Goal: Transaction & Acquisition: Obtain resource

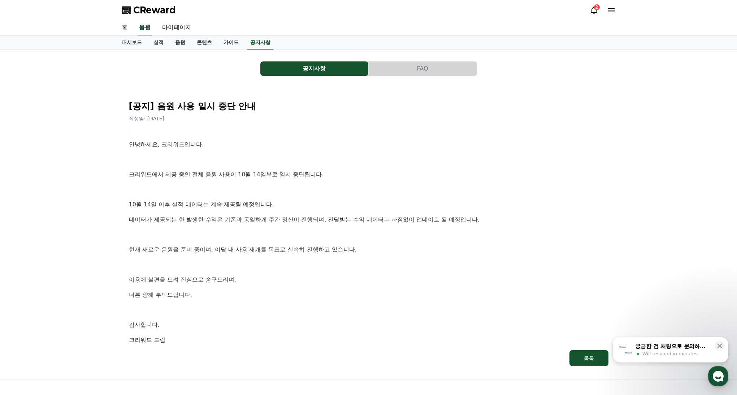
click at [670, 343] on div "궁금한 건 채팅으로 문의하세요" at bounding box center [672, 345] width 75 height 7
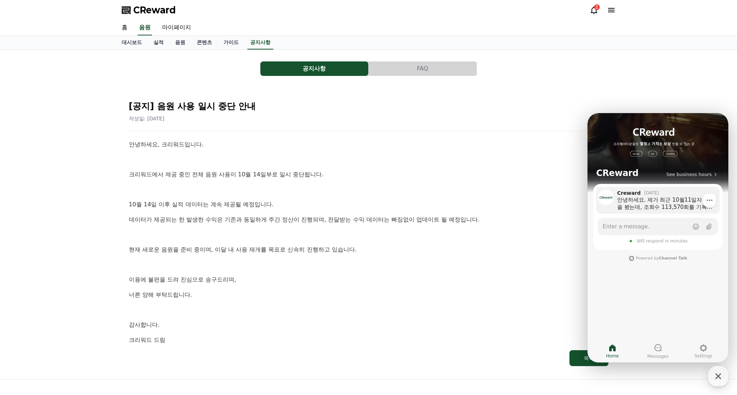
click at [642, 206] on div "안녕하세요. 제가 최근 10월11일자 실적을 봤는데, 조회수 113,570회를 기록했는데 수익은 0이 나오는데, [PERSON_NAME] 일일…" at bounding box center [666, 203] width 98 height 14
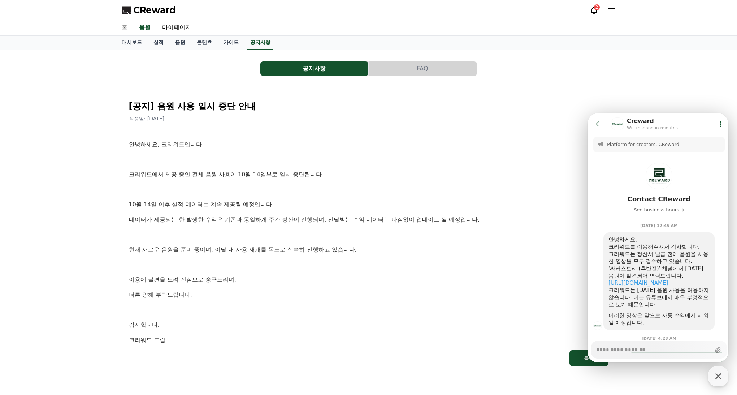
scroll to position [203, 0]
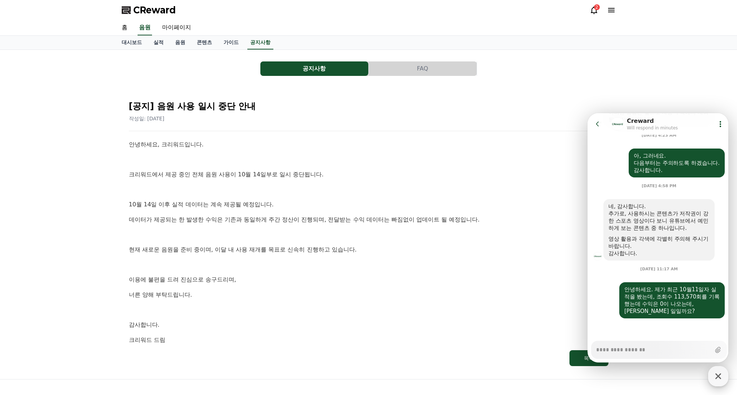
click at [718, 377] on icon "button" at bounding box center [718, 375] width 13 height 13
type textarea "*"
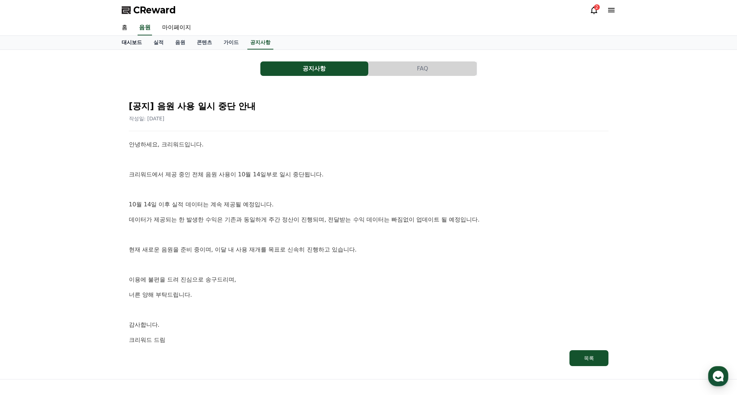
click at [128, 44] on link "대시보드" at bounding box center [132, 43] width 32 height 14
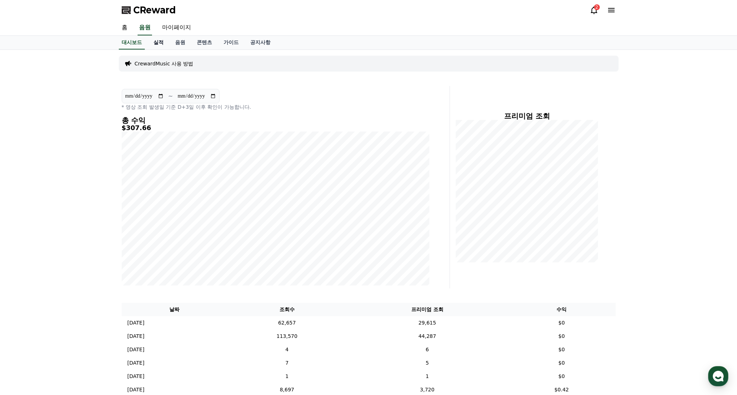
click at [159, 44] on link "실적" at bounding box center [159, 43] width 22 height 14
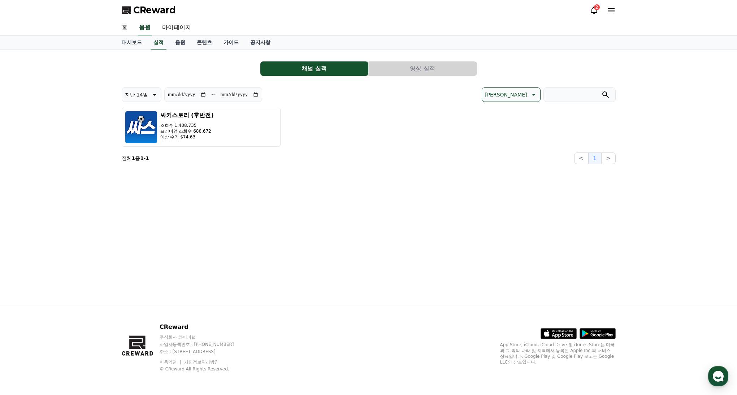
click at [592, 9] on icon at bounding box center [594, 10] width 9 height 9
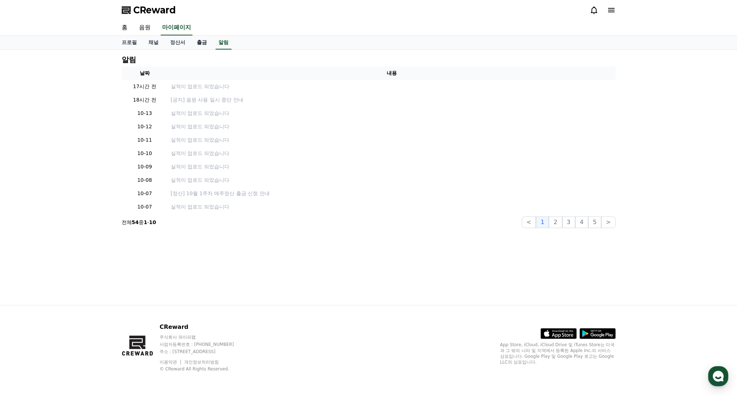
click at [198, 43] on link "출금" at bounding box center [202, 43] width 22 height 14
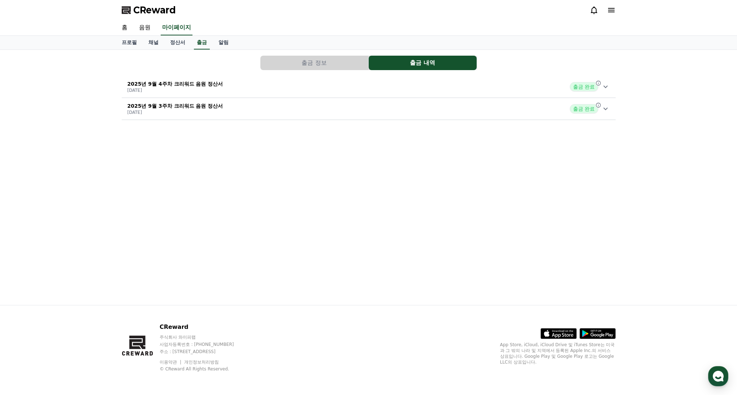
click at [319, 65] on button "출금 정보" at bounding box center [314, 63] width 108 height 14
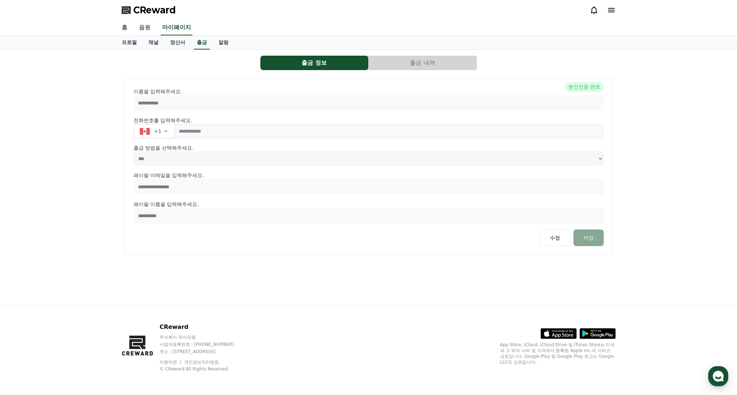
click at [436, 63] on button "출금 내역" at bounding box center [423, 63] width 108 height 14
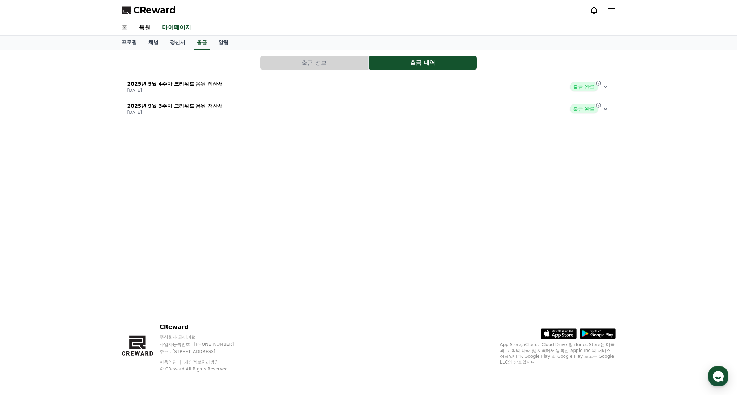
click at [608, 86] on icon at bounding box center [605, 86] width 9 height 9
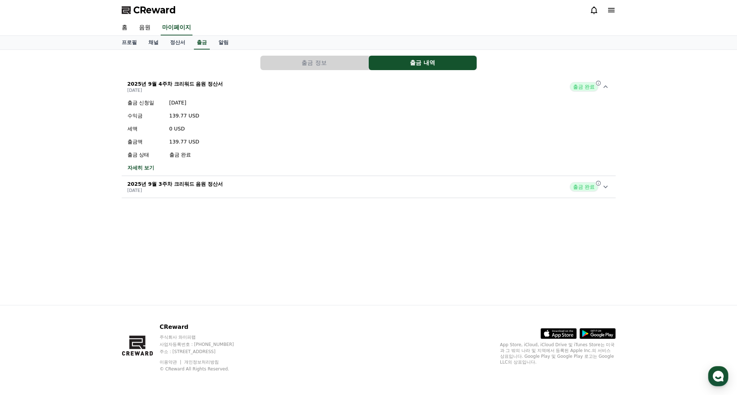
click at [606, 86] on icon at bounding box center [605, 86] width 9 height 9
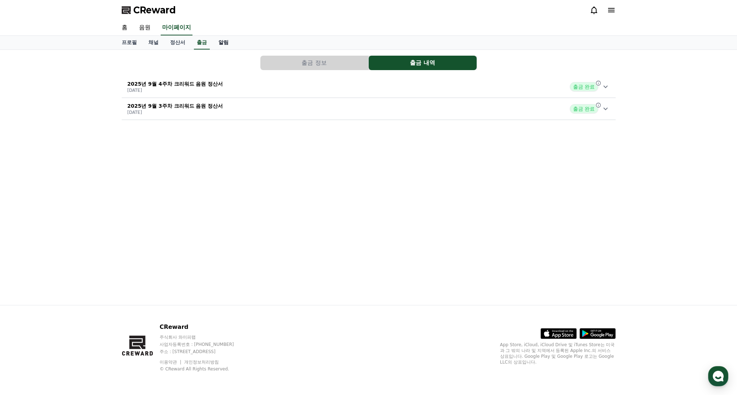
click at [213, 44] on link "알림" at bounding box center [224, 43] width 22 height 14
click at [178, 46] on link "정산서" at bounding box center [177, 43] width 27 height 14
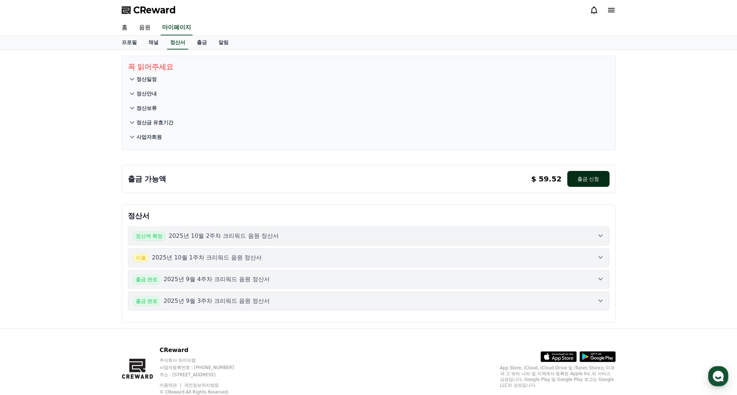
click at [590, 178] on button "출금 신청" at bounding box center [588, 179] width 42 height 16
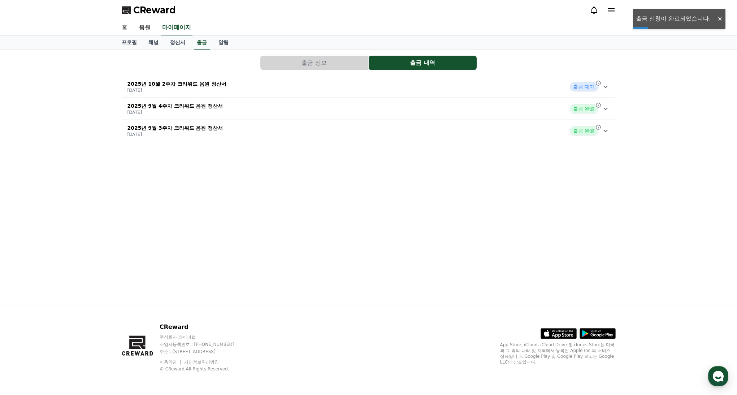
click at [524, 204] on div "출금 정보 출금 내역 2025년 10월 2주차 크리워드 음원 정산서 2025-10-14 출금 대기 2025년 9월 4주차 크리워드 음원 정산서…" at bounding box center [369, 177] width 506 height 255
